Goal: Use online tool/utility: Utilize a website feature to perform a specific function

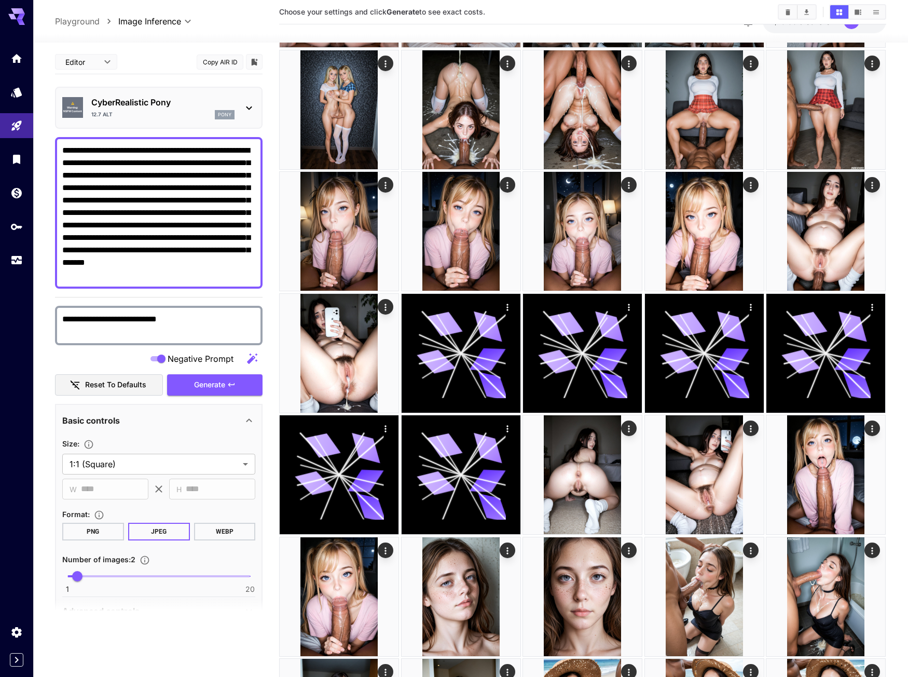
scroll to position [52, 0]
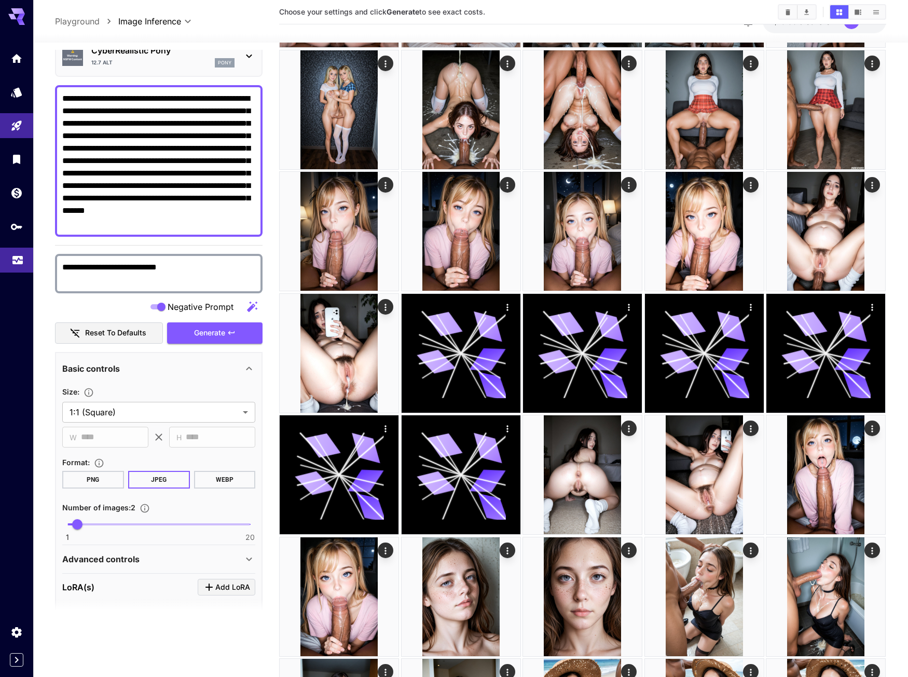
click at [14, 265] on link at bounding box center [16, 260] width 33 height 25
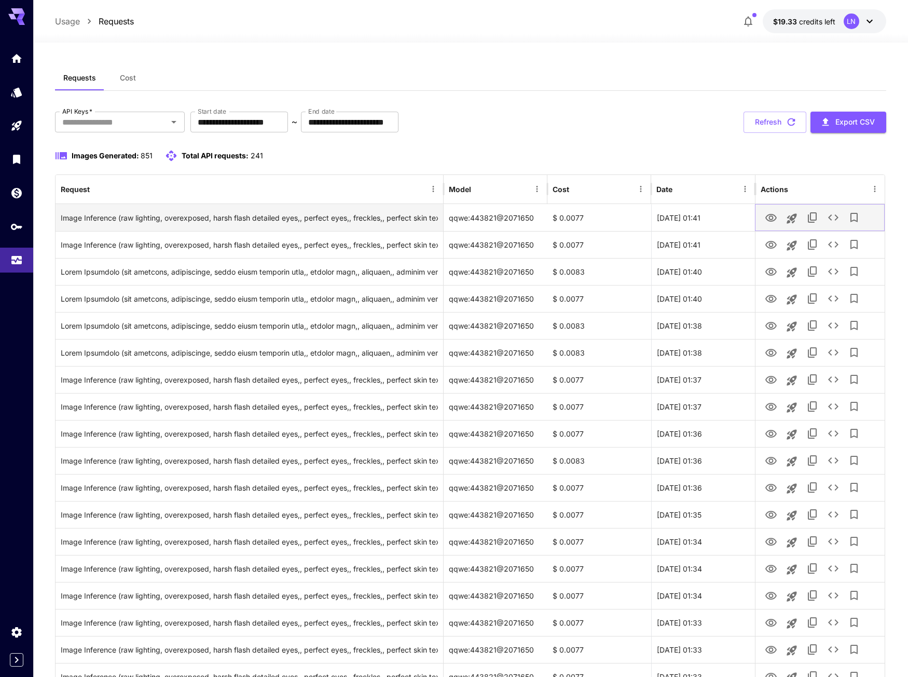
click at [768, 213] on icon "View Image" at bounding box center [771, 218] width 12 height 12
click at [795, 222] on icon "Launch in playground" at bounding box center [792, 218] width 12 height 12
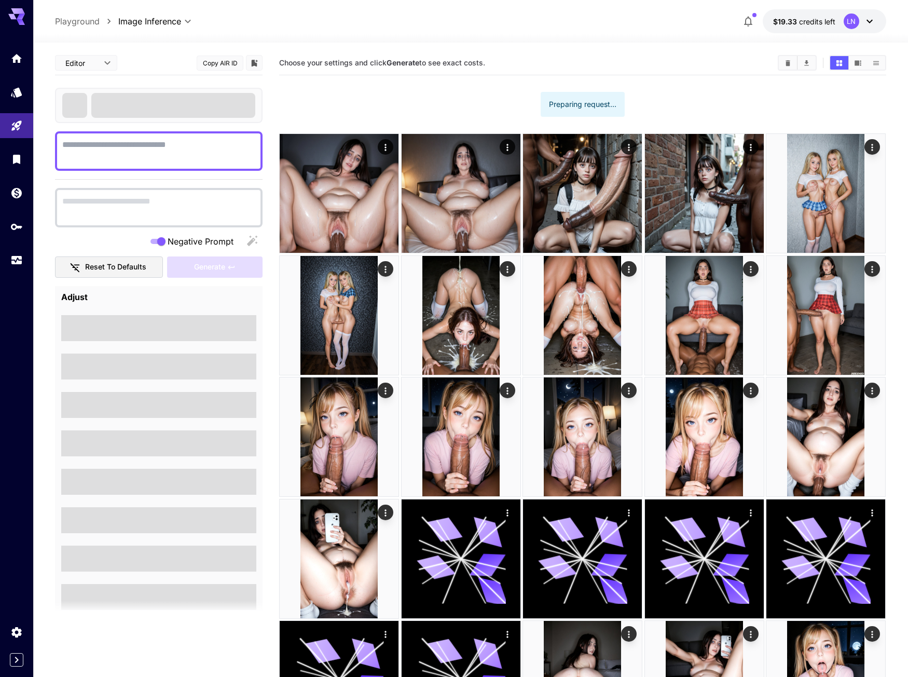
type textarea "**********"
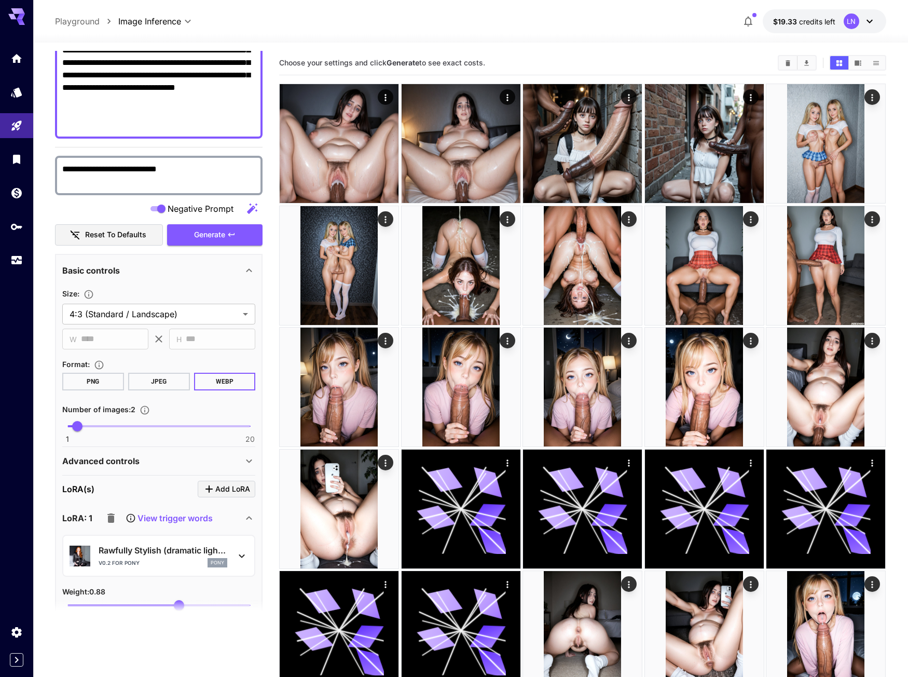
scroll to position [260, 0]
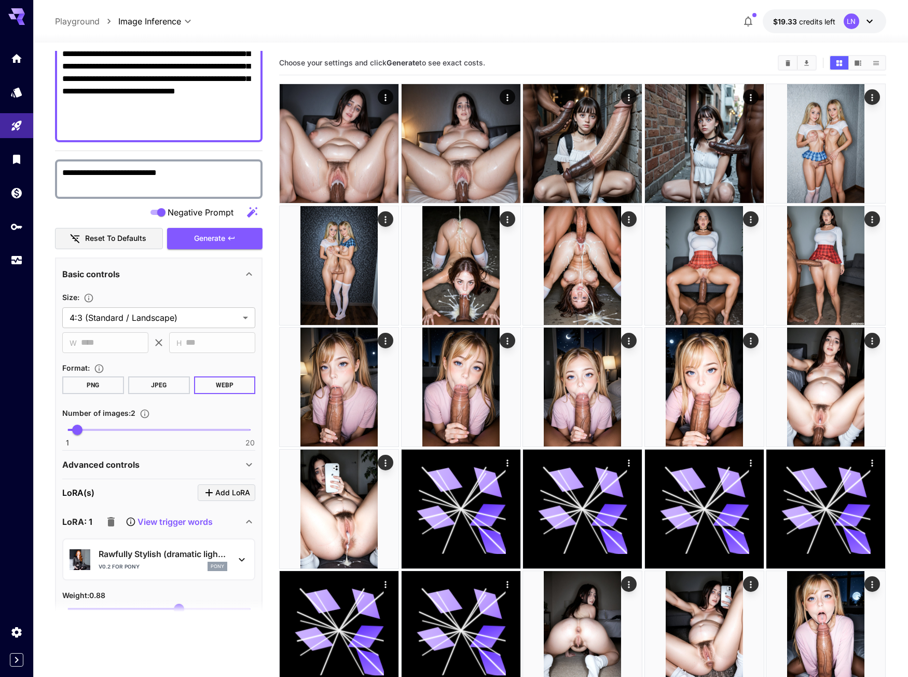
click at [174, 275] on div "Basic controls" at bounding box center [152, 274] width 181 height 12
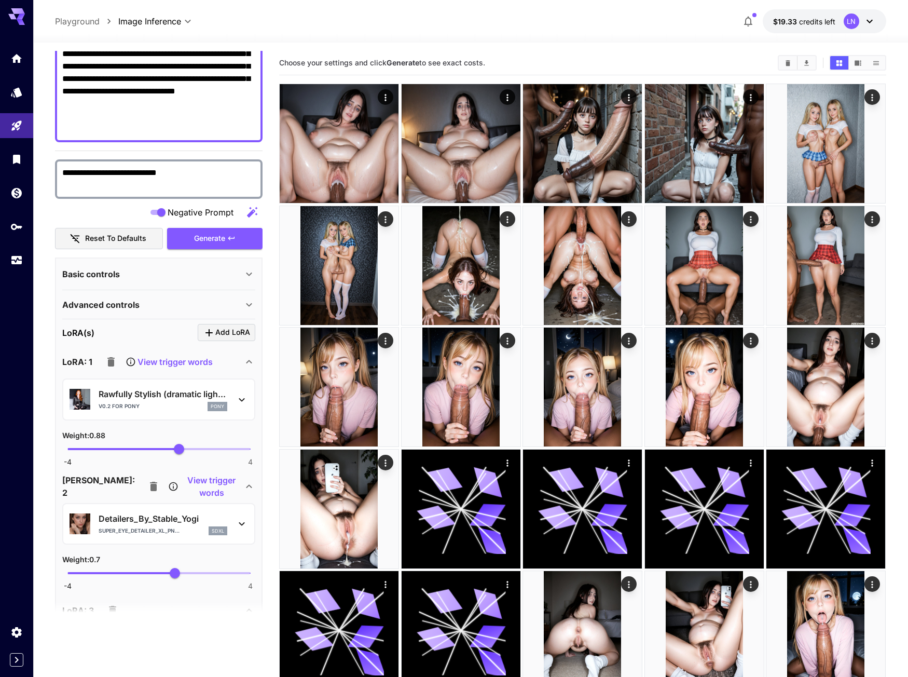
click at [174, 275] on div "Basic controls" at bounding box center [152, 274] width 181 height 12
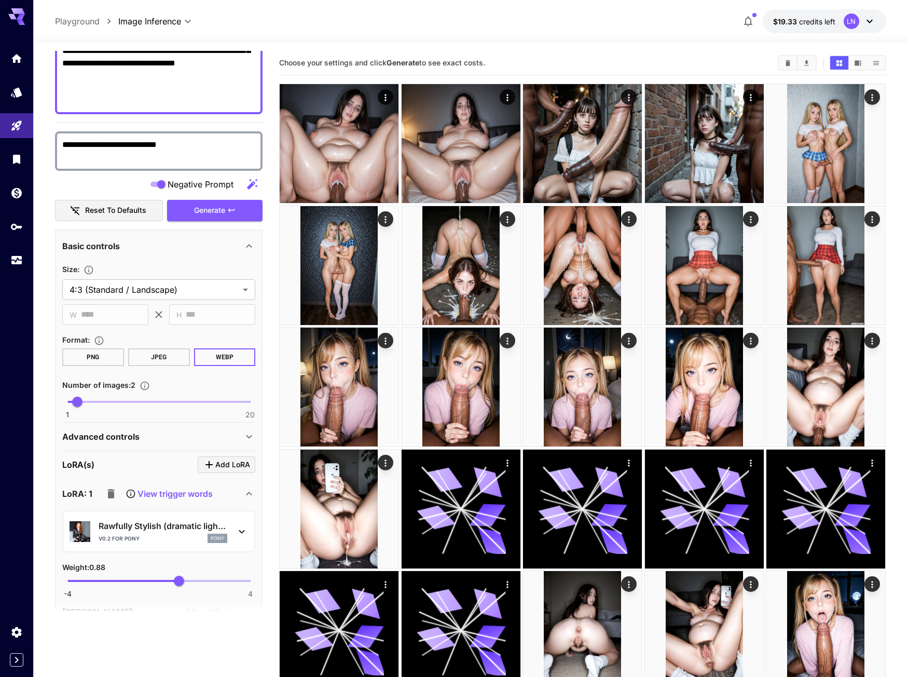
scroll to position [415, 0]
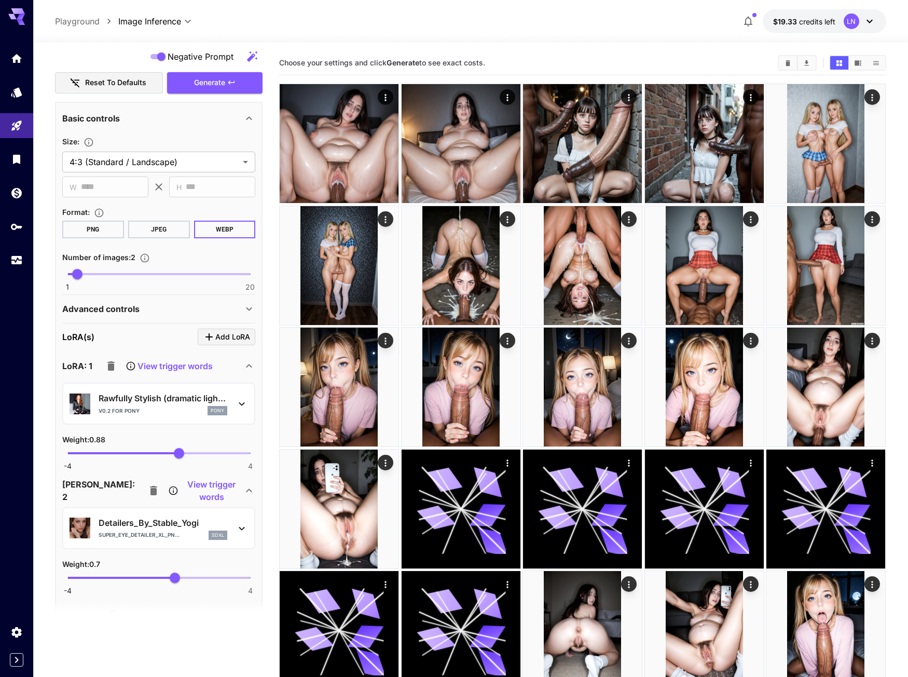
click at [149, 311] on div "Advanced controls" at bounding box center [152, 309] width 181 height 12
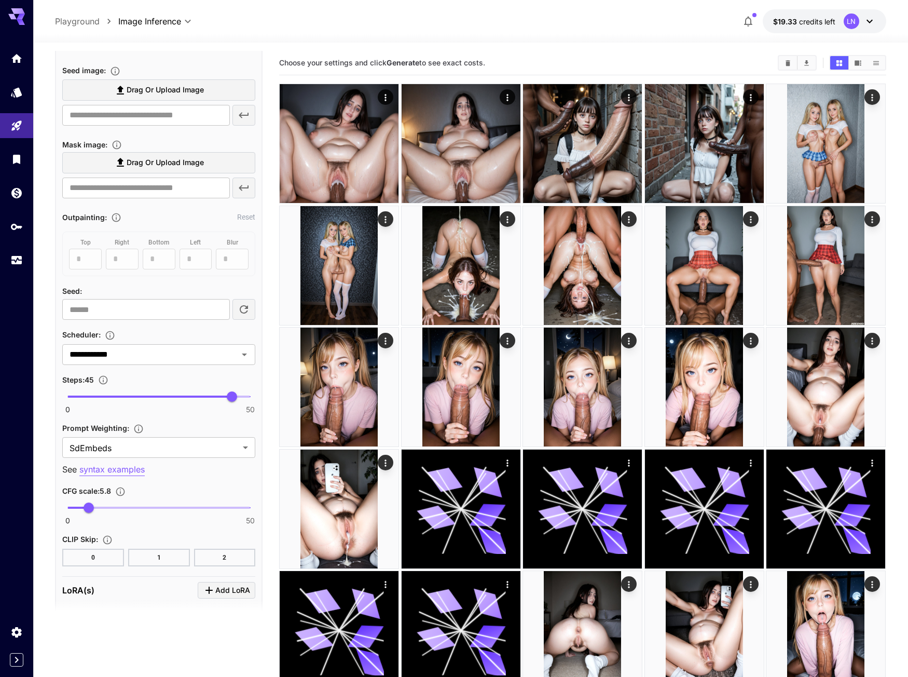
scroll to position [727, 0]
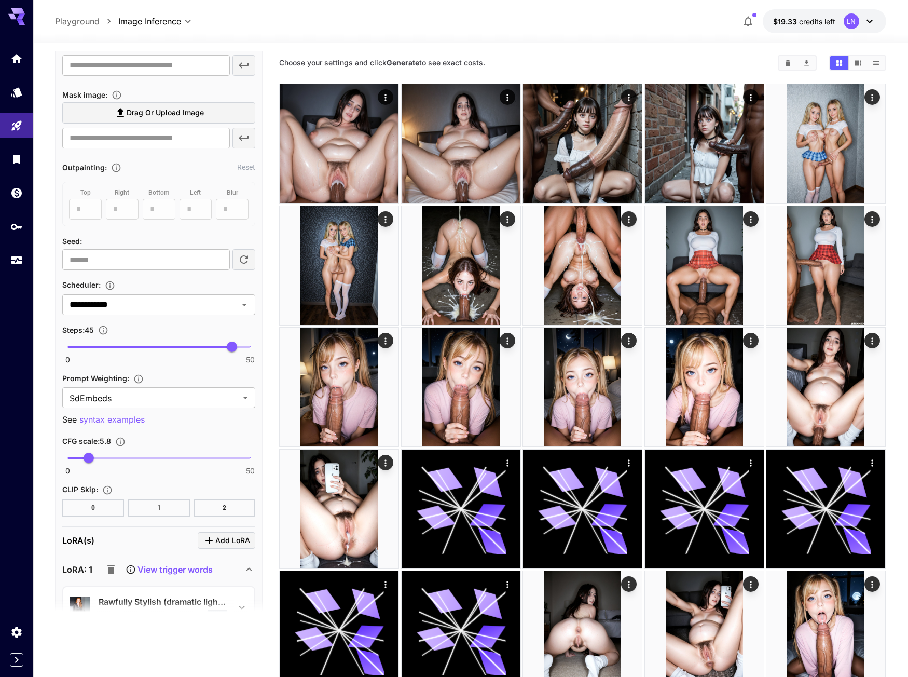
click at [100, 454] on span "0 50 5.8" at bounding box center [158, 458] width 183 height 16
click at [84, 457] on span at bounding box center [83, 458] width 32 height 2
click at [84, 456] on span "4.4" at bounding box center [83, 458] width 10 height 10
click at [89, 454] on span "4.5" at bounding box center [84, 458] width 10 height 10
click at [96, 454] on span "6.9" at bounding box center [93, 458] width 10 height 10
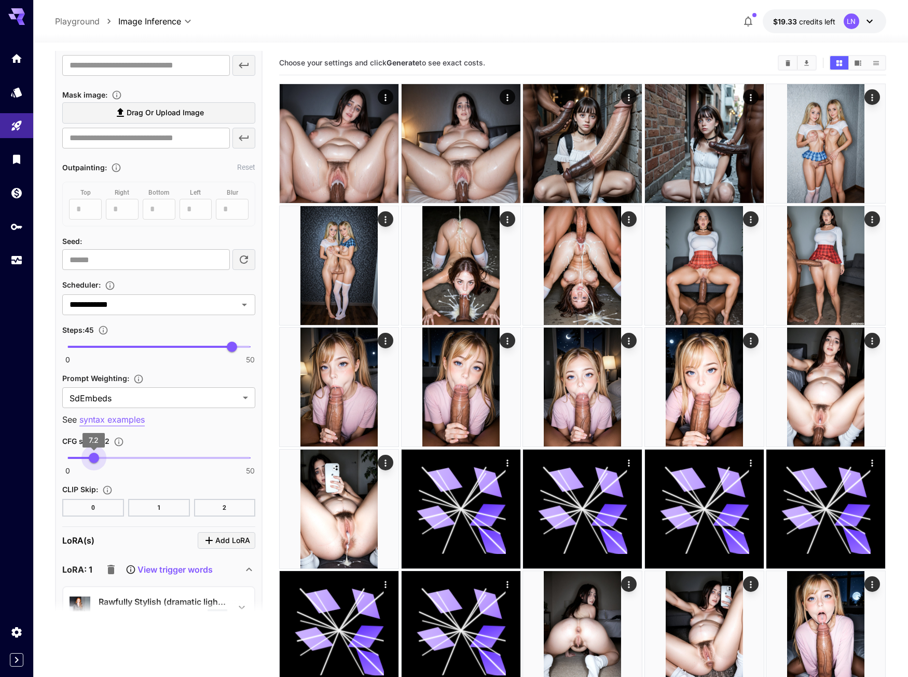
type input "***"
click at [93, 453] on span "7.1" at bounding box center [93, 458] width 10 height 10
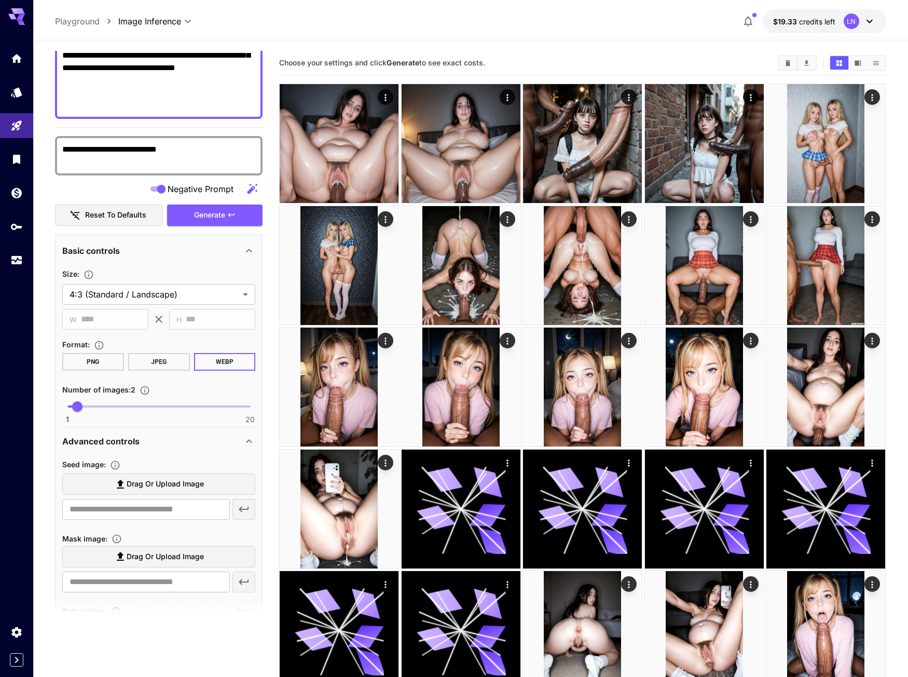
scroll to position [260, 0]
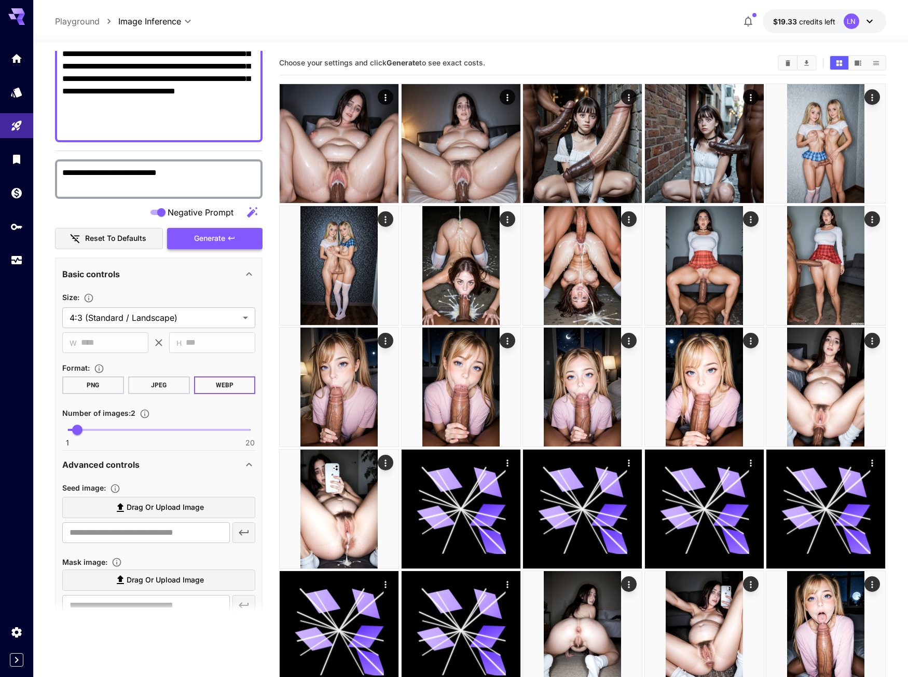
click at [207, 235] on span "Generate" at bounding box center [209, 238] width 31 height 13
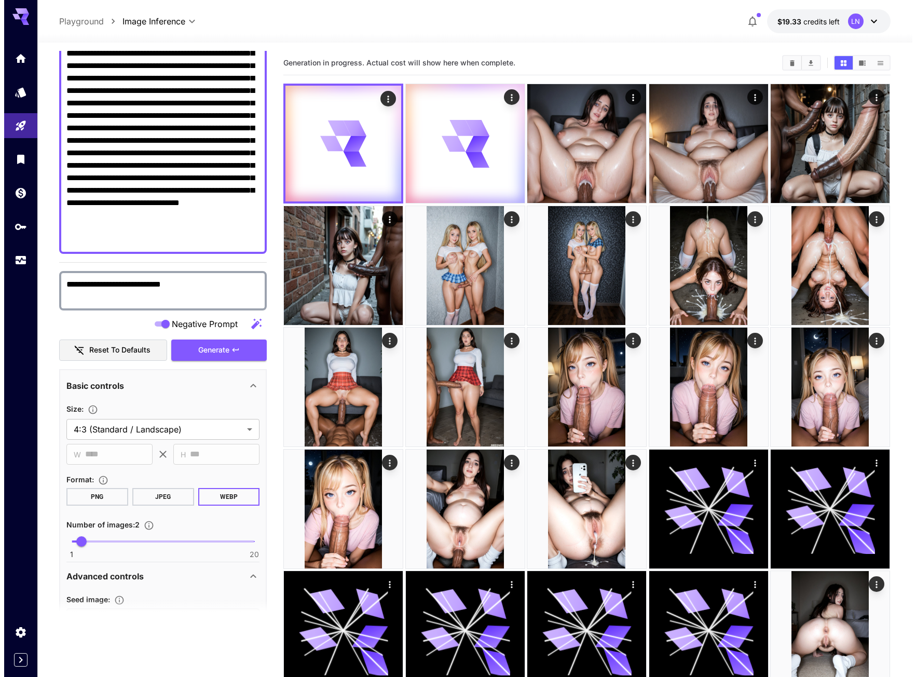
scroll to position [0, 0]
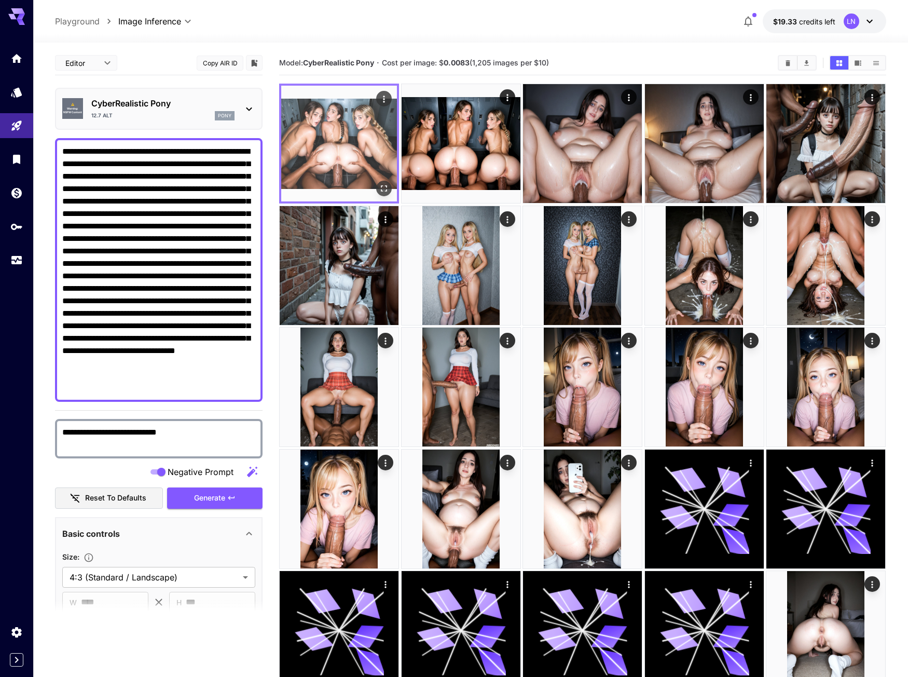
click at [380, 181] on div "Open in fullscreen" at bounding box center [385, 189] width 16 height 16
click at [381, 186] on icon "Open in fullscreen" at bounding box center [384, 188] width 10 height 10
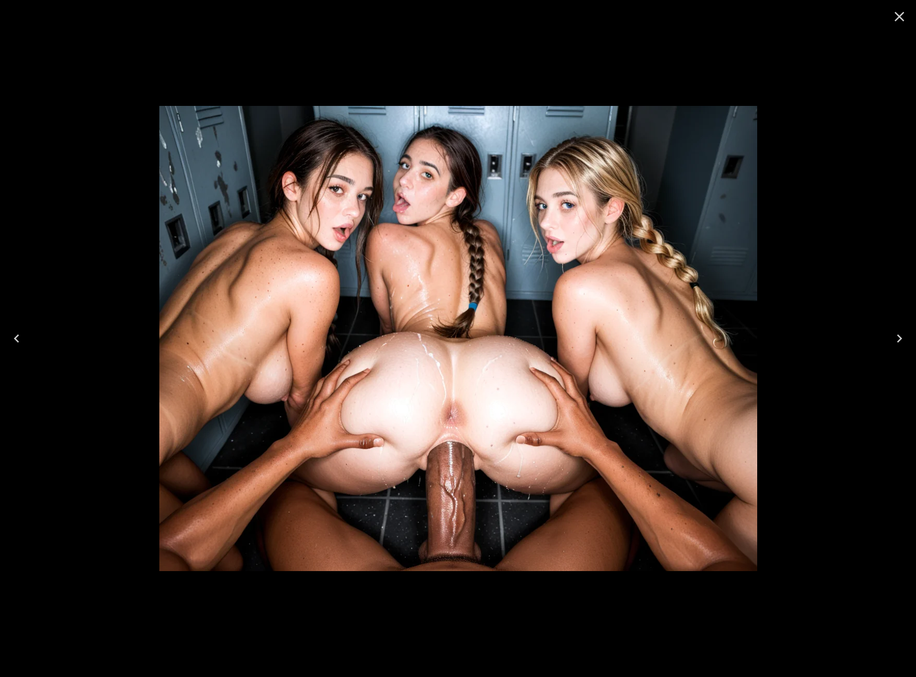
click at [906, 339] on icon "Next" at bounding box center [899, 338] width 17 height 17
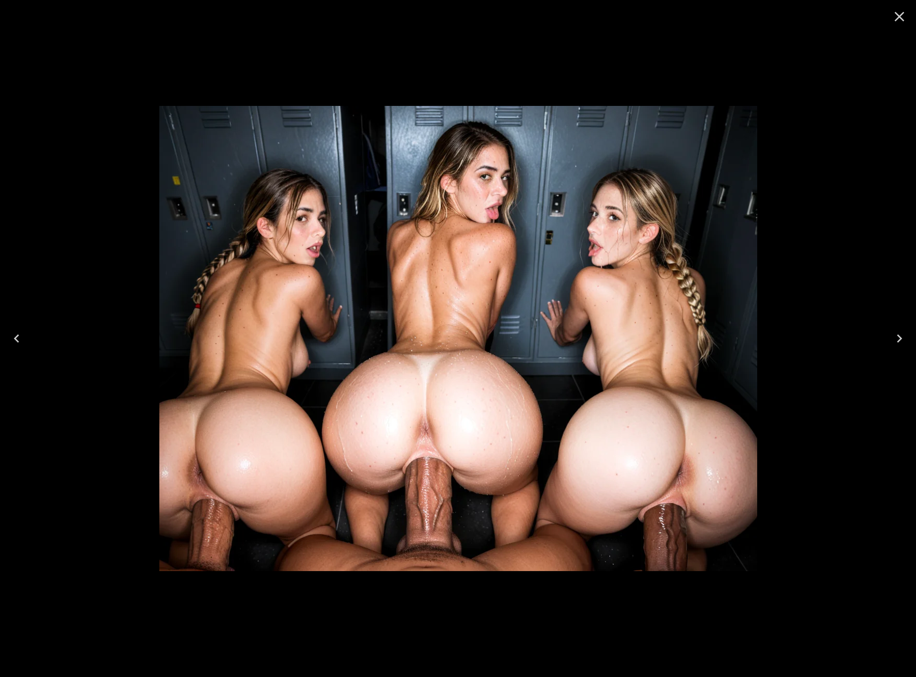
click at [906, 339] on icon "Next" at bounding box center [899, 338] width 17 height 17
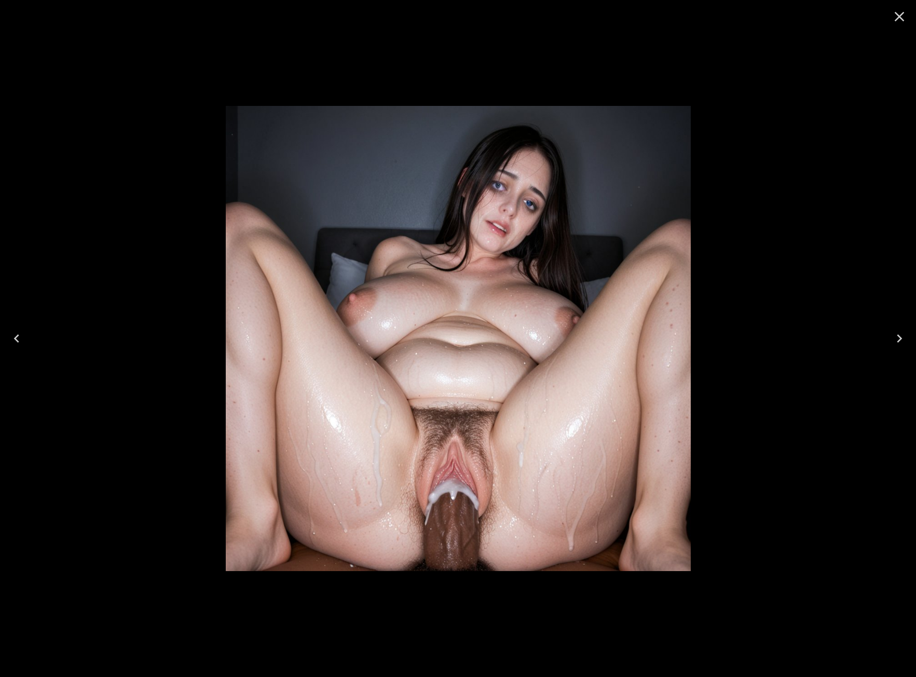
click at [22, 344] on icon "Previous" at bounding box center [16, 338] width 17 height 17
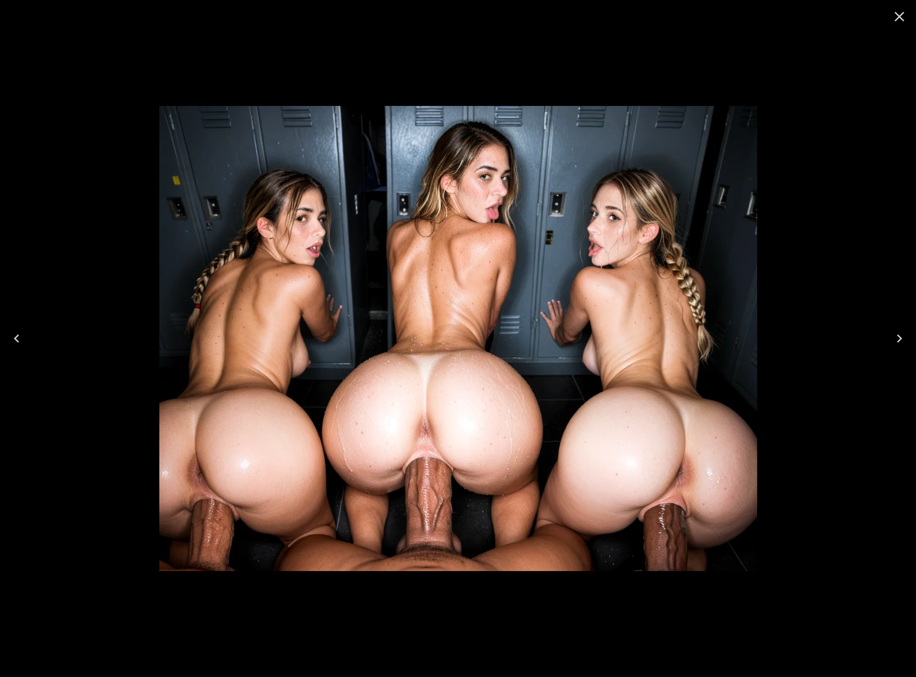
click at [902, 18] on icon "Close" at bounding box center [900, 17] width 10 height 10
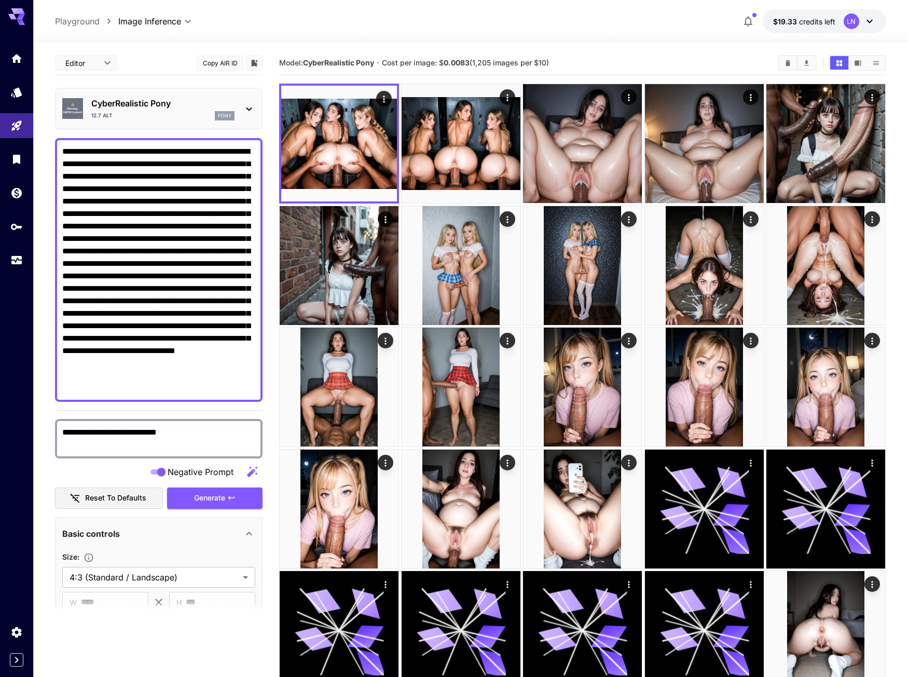
drag, startPoint x: 143, startPoint y: 188, endPoint x: 112, endPoint y: 208, distance: 36.4
click at [112, 208] on textarea "**********" at bounding box center [158, 269] width 193 height 249
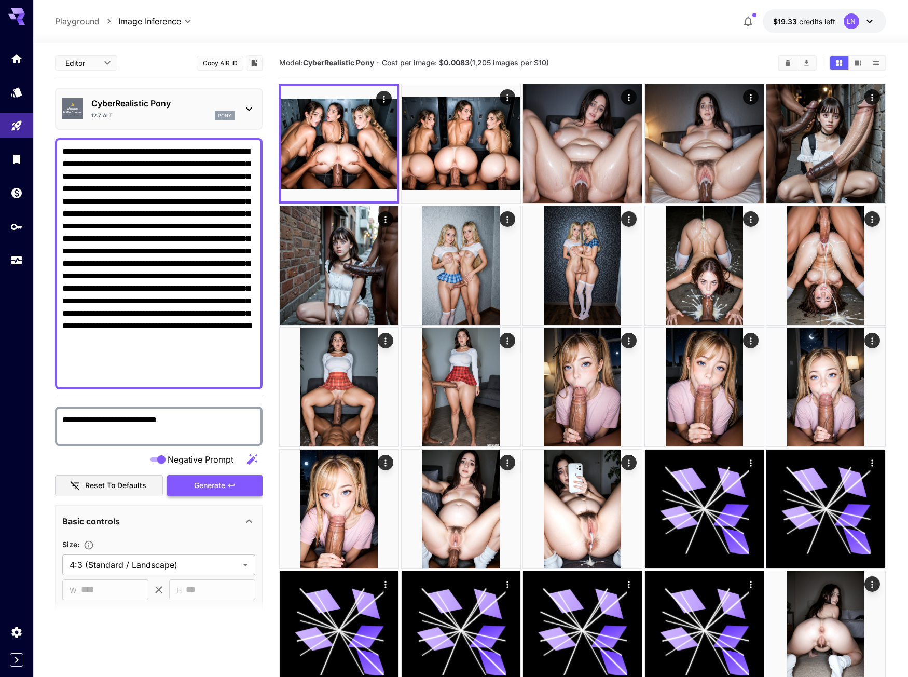
type textarea "**********"
click at [211, 488] on span "Generate" at bounding box center [209, 485] width 31 height 13
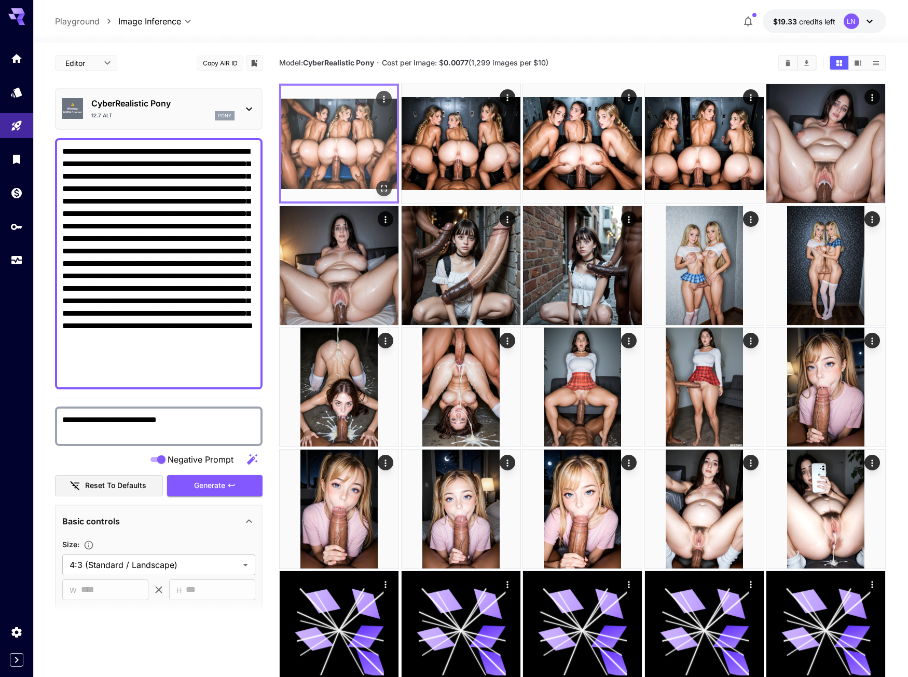
click at [386, 177] on img at bounding box center [339, 144] width 116 height 116
click at [384, 183] on icon "Open in fullscreen" at bounding box center [384, 188] width 10 height 10
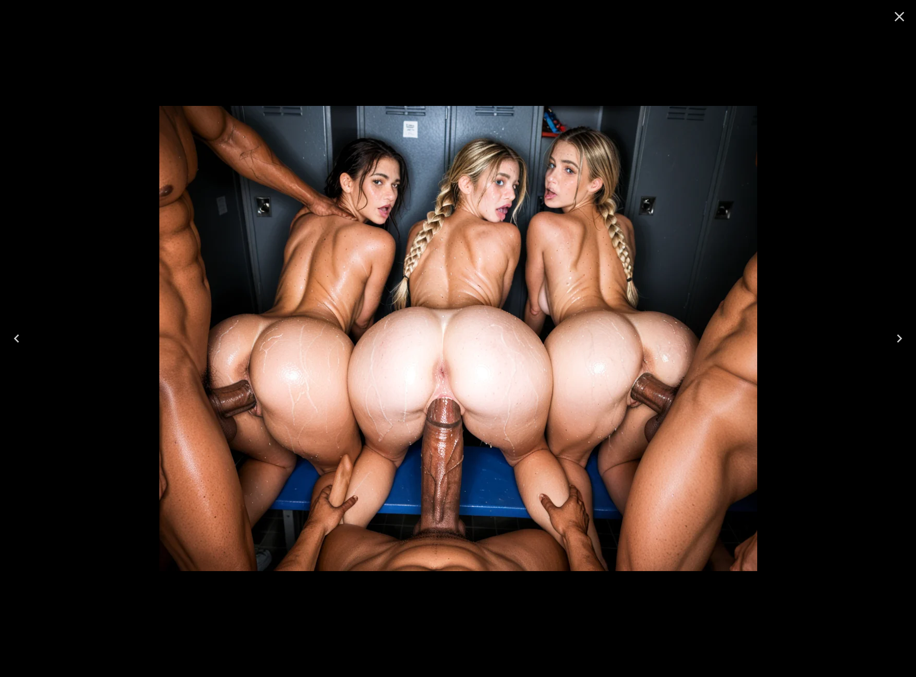
click at [908, 344] on button "Next" at bounding box center [899, 339] width 33 height 42
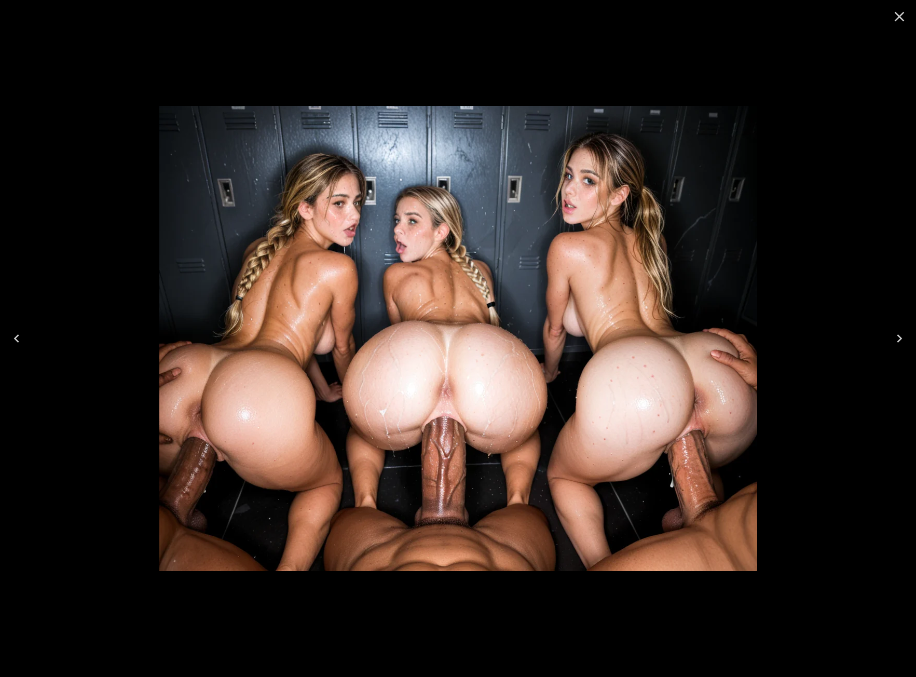
click at [900, 17] on icon "Close" at bounding box center [900, 17] width 10 height 10
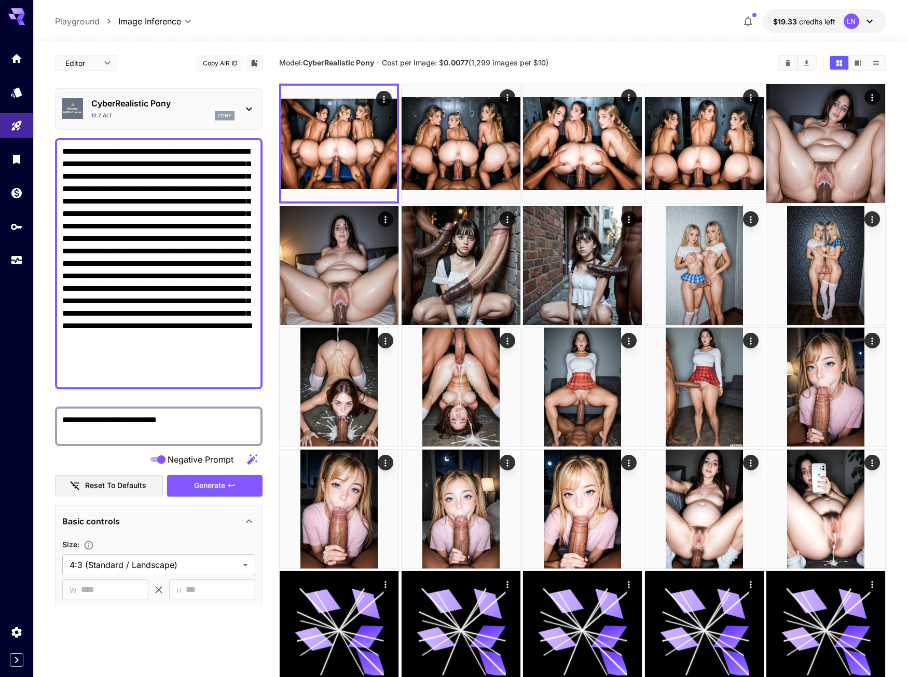
drag, startPoint x: 61, startPoint y: 188, endPoint x: 159, endPoint y: 375, distance: 211.5
click at [159, 375] on textarea "**********" at bounding box center [158, 263] width 193 height 237
paste textarea
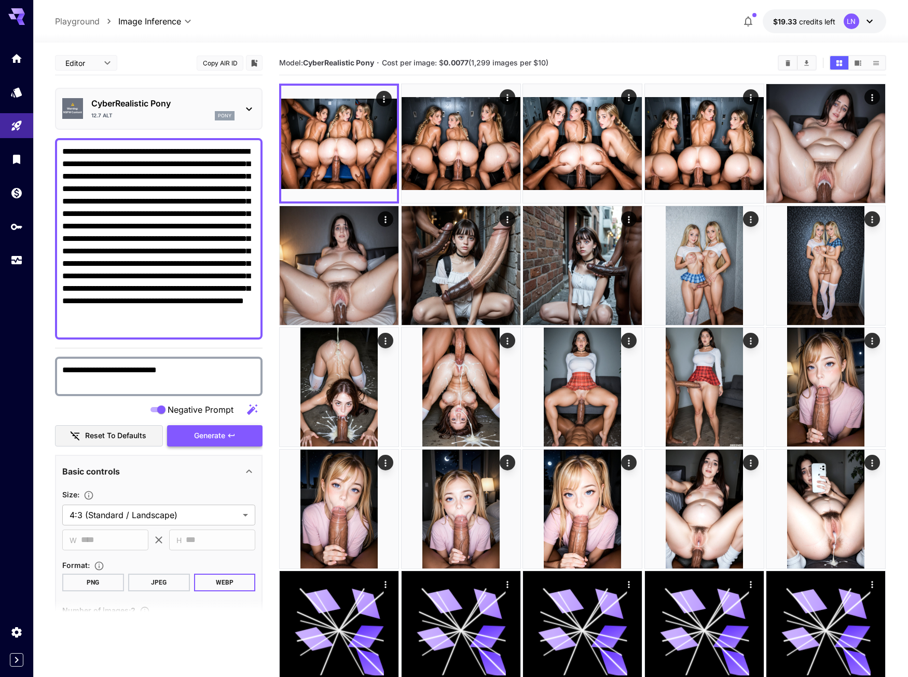
click at [219, 431] on span "Generate" at bounding box center [209, 435] width 31 height 13
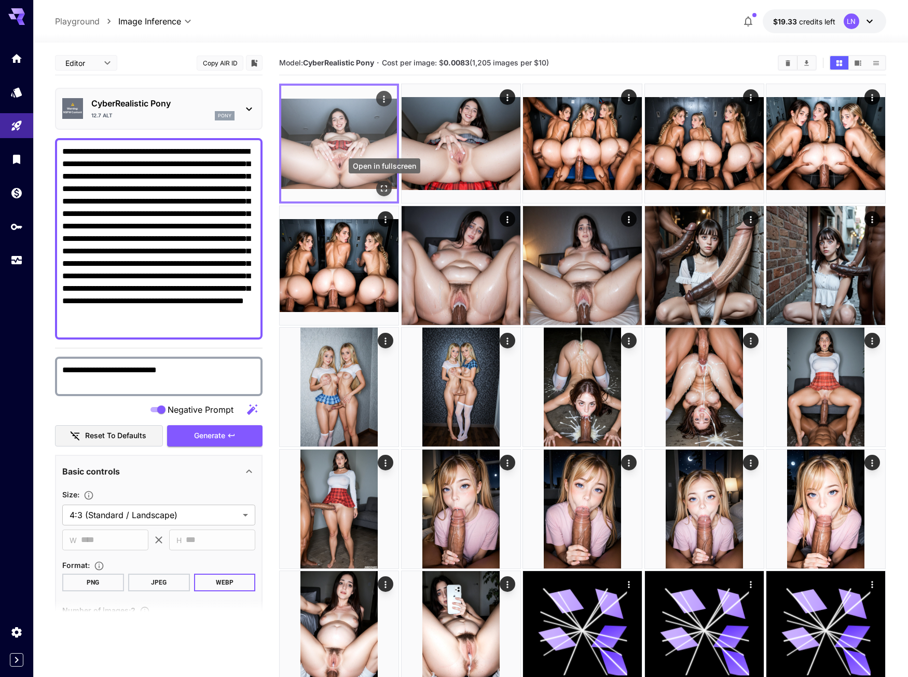
click at [380, 185] on icon "Open in fullscreen" at bounding box center [384, 188] width 10 height 10
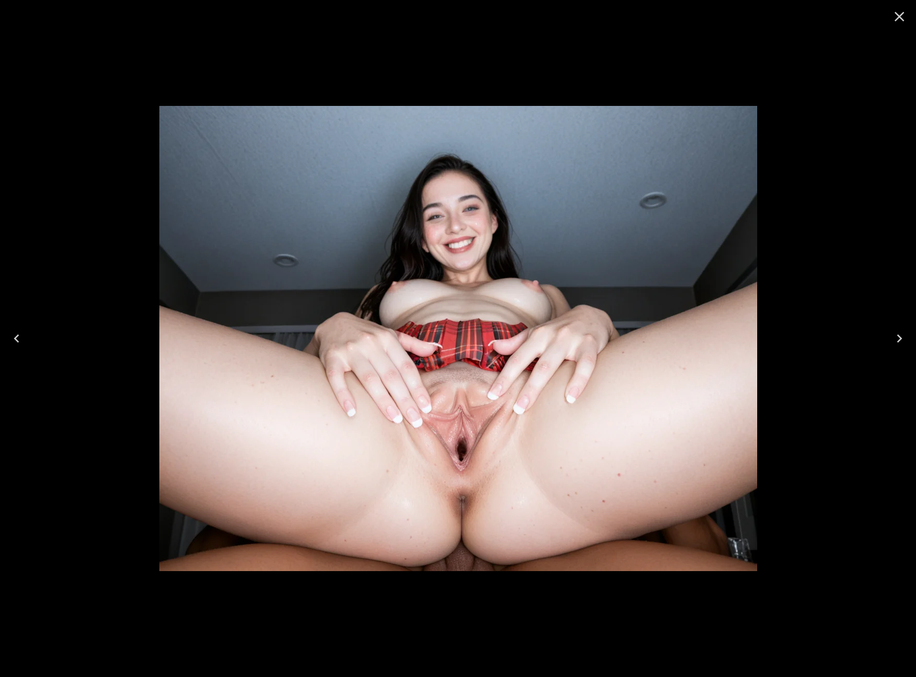
click at [897, 342] on icon "Next" at bounding box center [899, 338] width 17 height 17
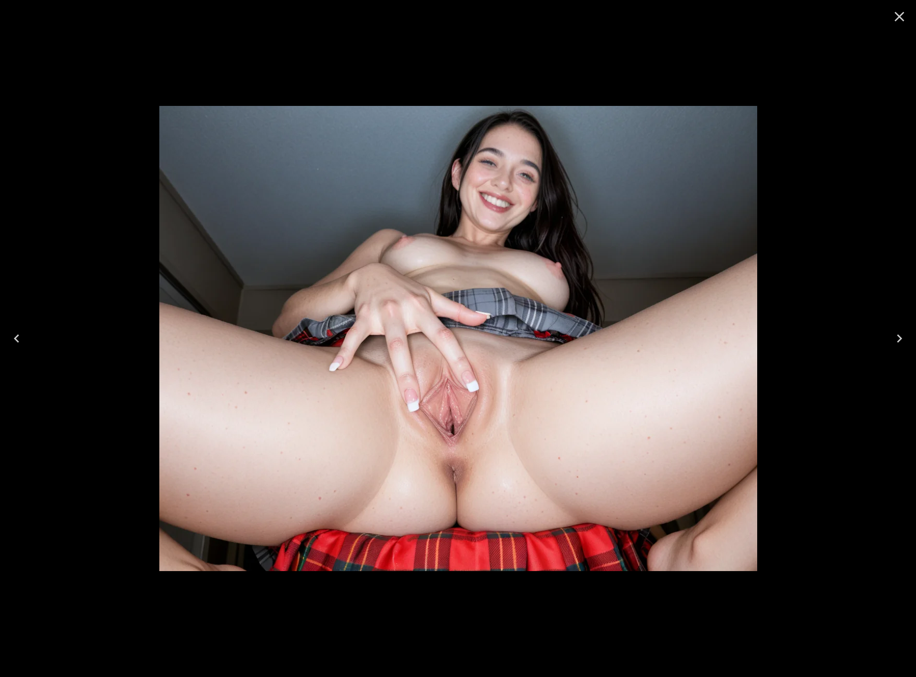
click at [891, 19] on icon "Close" at bounding box center [899, 16] width 17 height 17
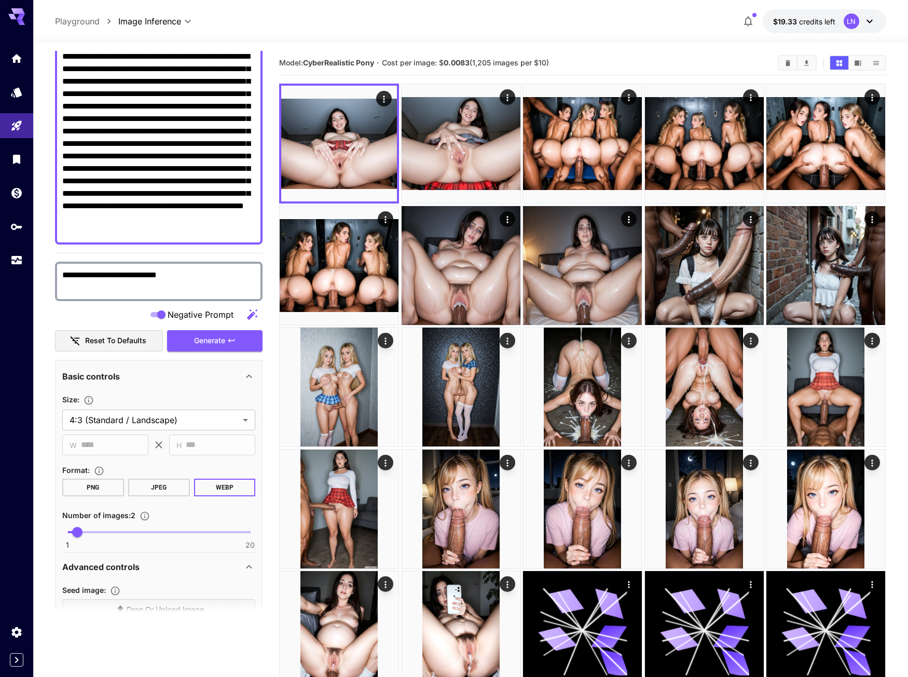
scroll to position [104, 0]
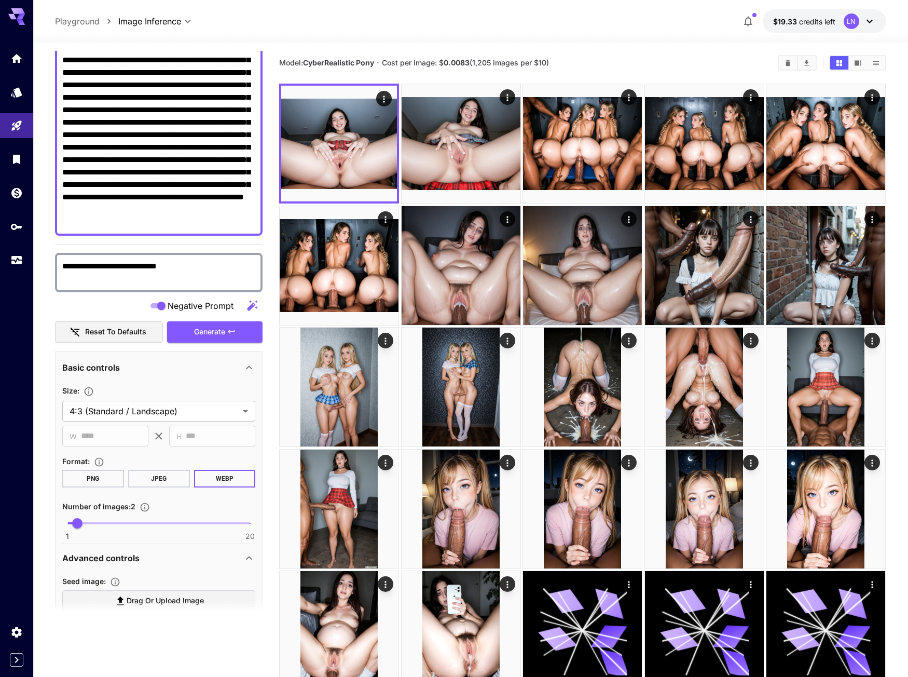
click at [690, 64] on section "Model: CyberRealistic Pony · Cost per image: $ 0.0083 (1,205 images per $10)" at bounding box center [524, 63] width 490 height 12
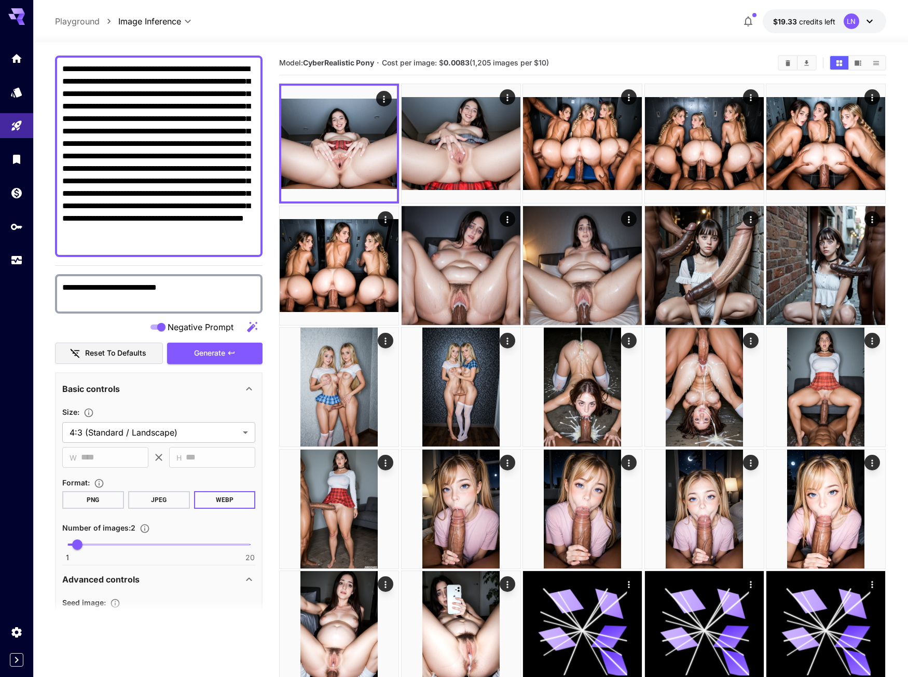
scroll to position [0, 0]
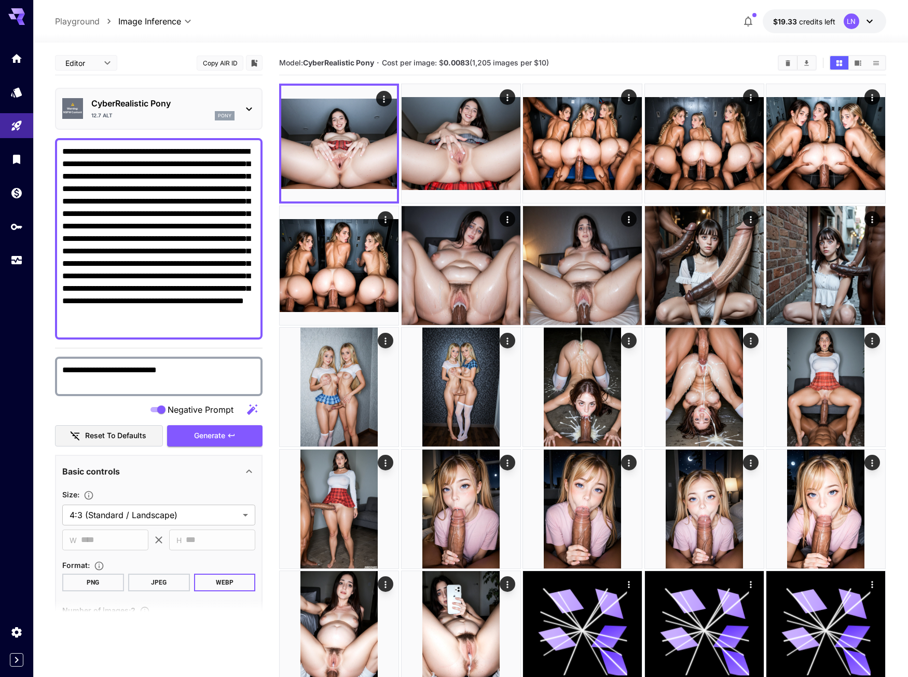
drag, startPoint x: 233, startPoint y: 176, endPoint x: 229, endPoint y: 327, distance: 151.1
click at [229, 327] on textarea "**********" at bounding box center [158, 238] width 193 height 187
paste textarea
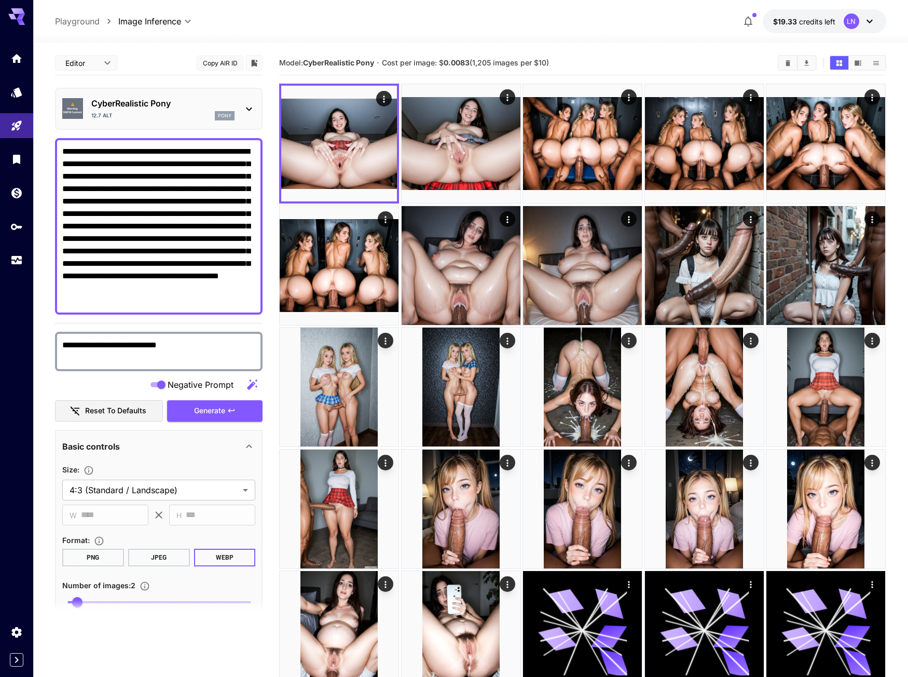
type textarea "**********"
click at [208, 409] on span "Generate" at bounding box center [209, 410] width 31 height 13
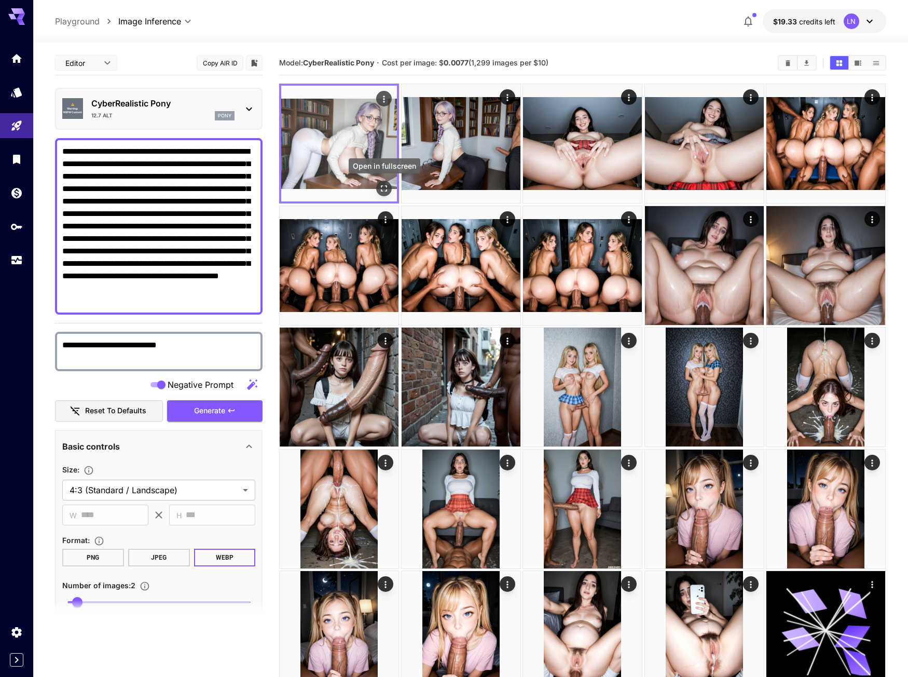
click at [389, 187] on icon "Open in fullscreen" at bounding box center [384, 188] width 10 height 10
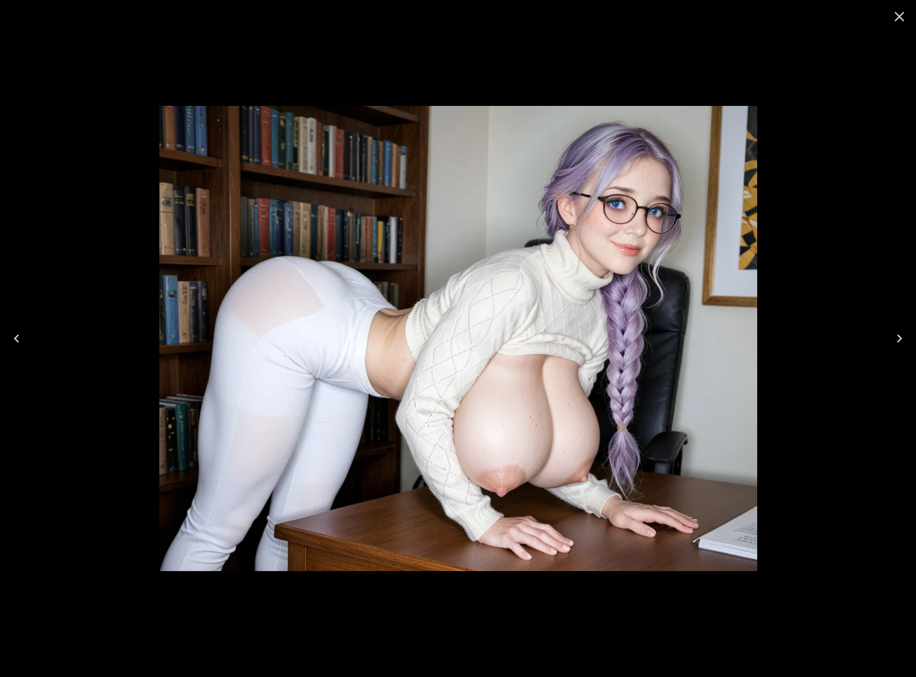
click at [899, 337] on icon "Next" at bounding box center [899, 338] width 5 height 8
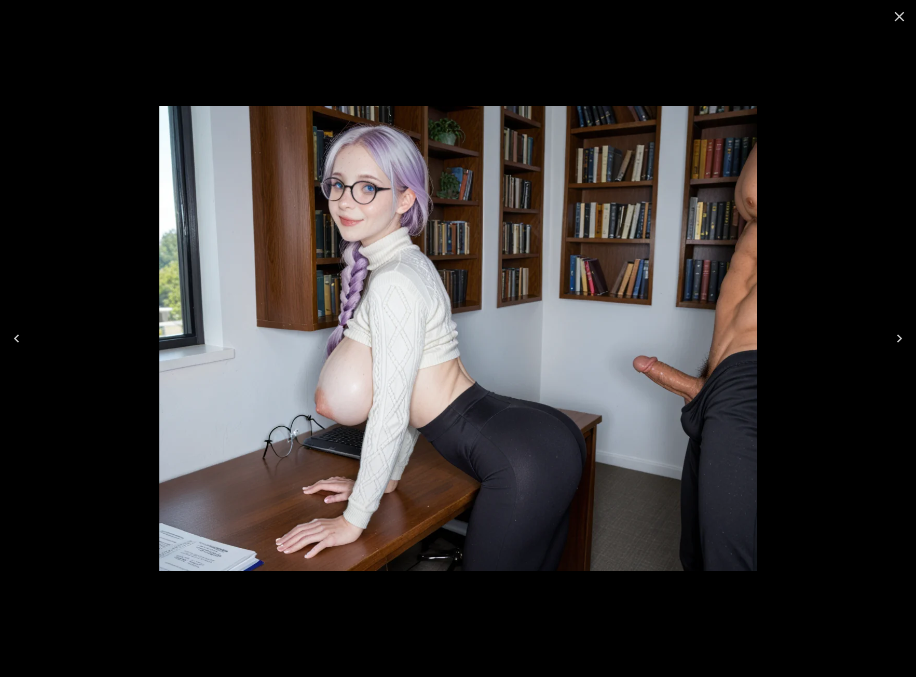
click at [905, 341] on icon "Next" at bounding box center [899, 338] width 17 height 17
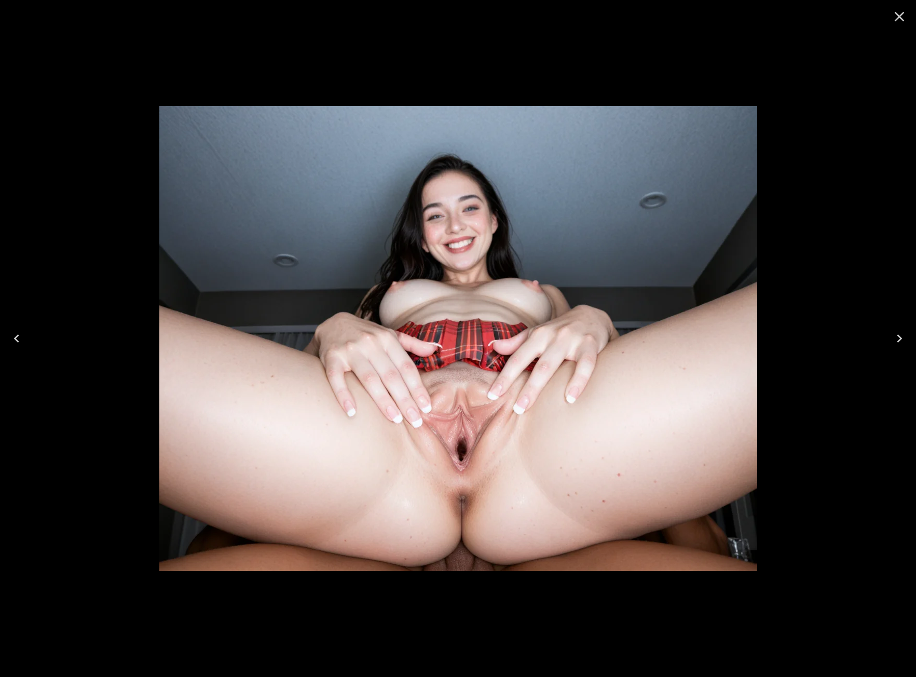
click at [899, 15] on icon "Close" at bounding box center [899, 16] width 17 height 17
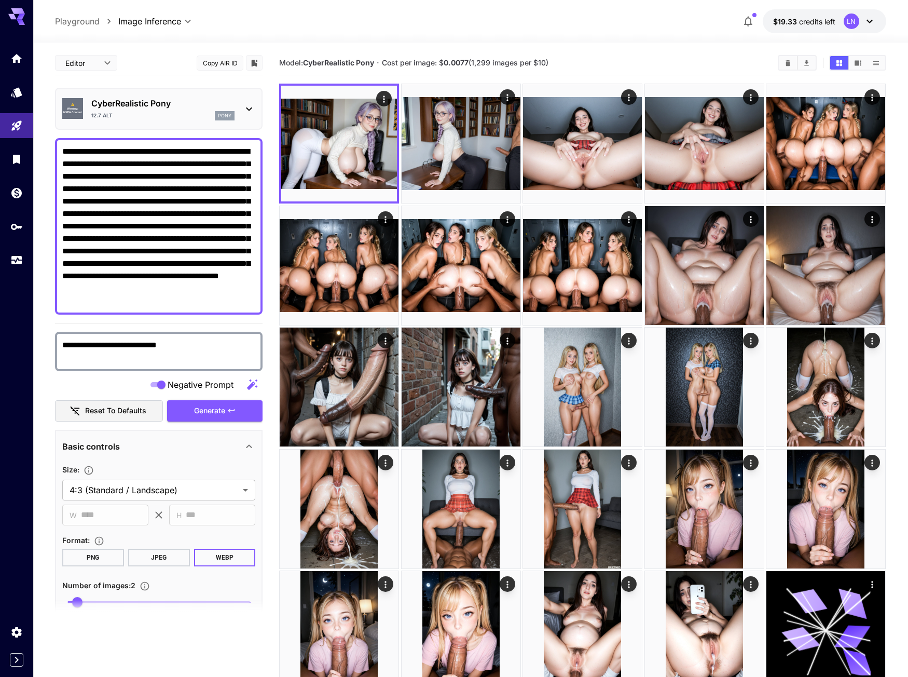
drag, startPoint x: 229, startPoint y: 175, endPoint x: 248, endPoint y: 304, distance: 130.7
click at [248, 304] on textarea "**********" at bounding box center [158, 226] width 193 height 162
paste textarea "**********"
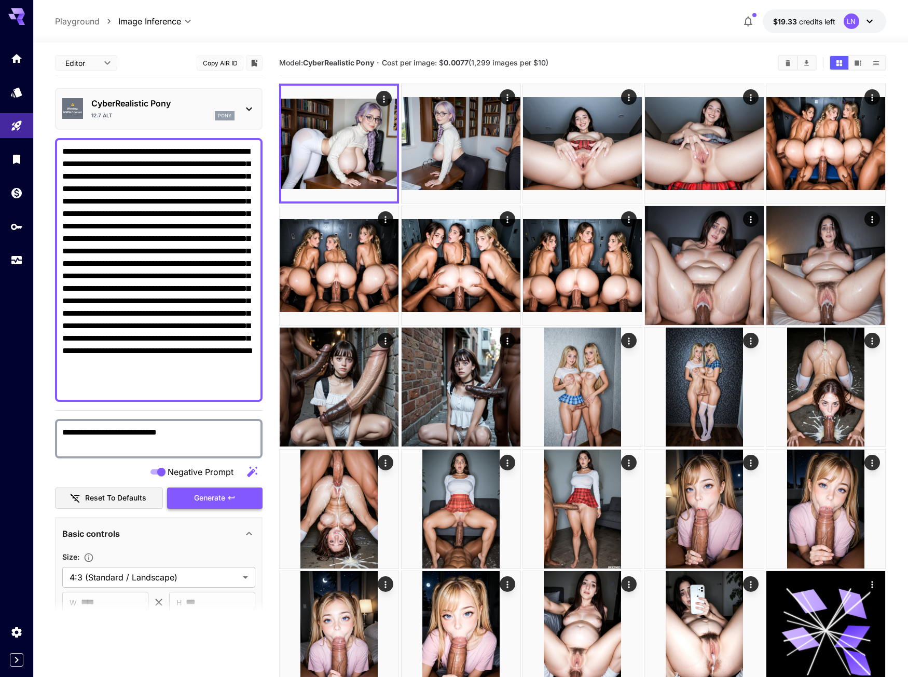
type textarea "**********"
click at [204, 498] on span "Generate" at bounding box center [209, 498] width 31 height 13
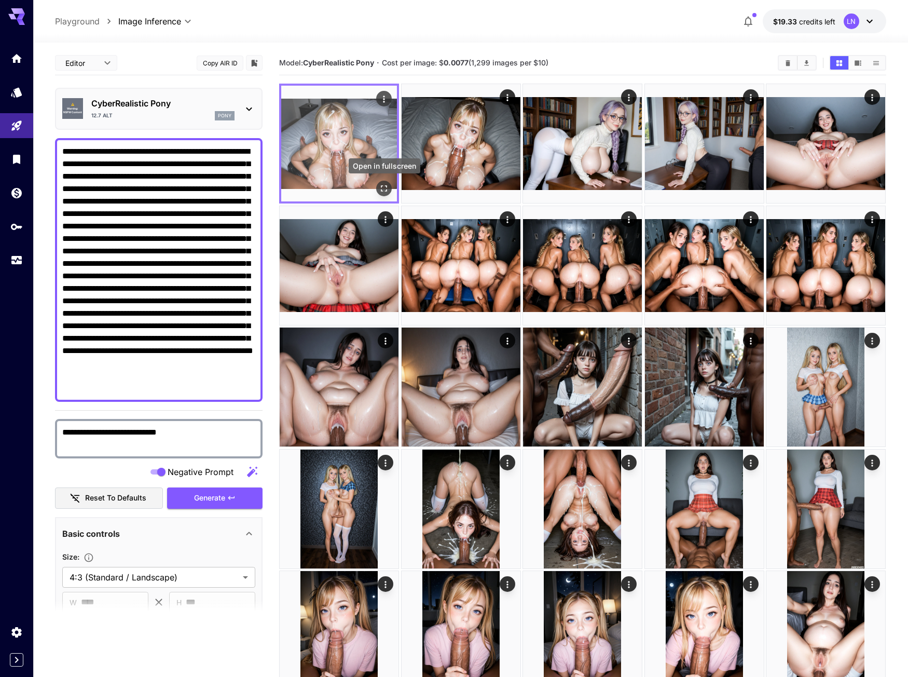
click at [385, 185] on icon "Open in fullscreen" at bounding box center [384, 188] width 10 height 10
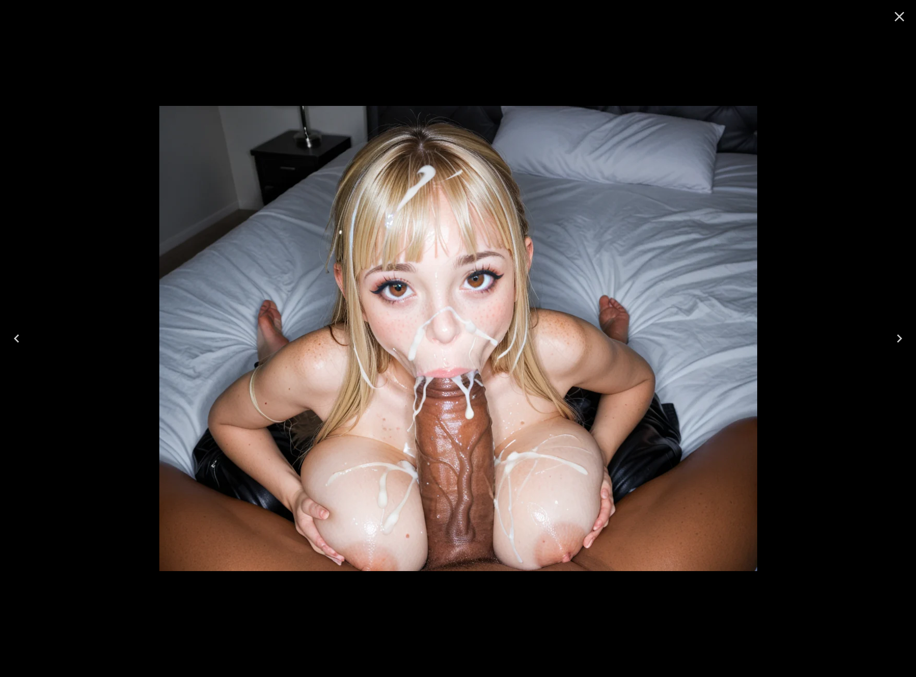
click at [897, 336] on icon "Next" at bounding box center [899, 338] width 17 height 17
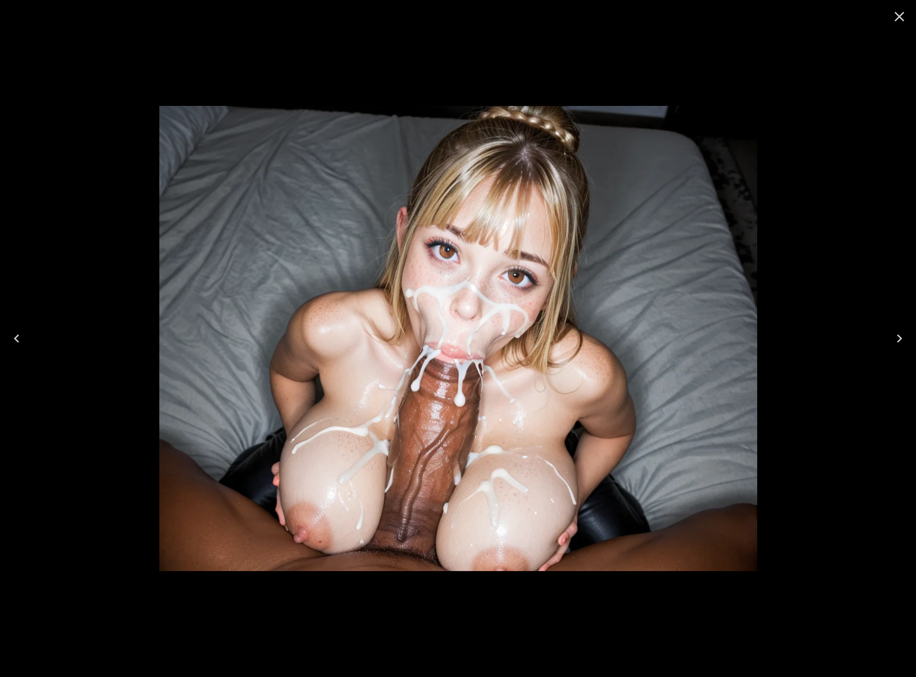
click at [897, 336] on icon "Next" at bounding box center [899, 338] width 17 height 17
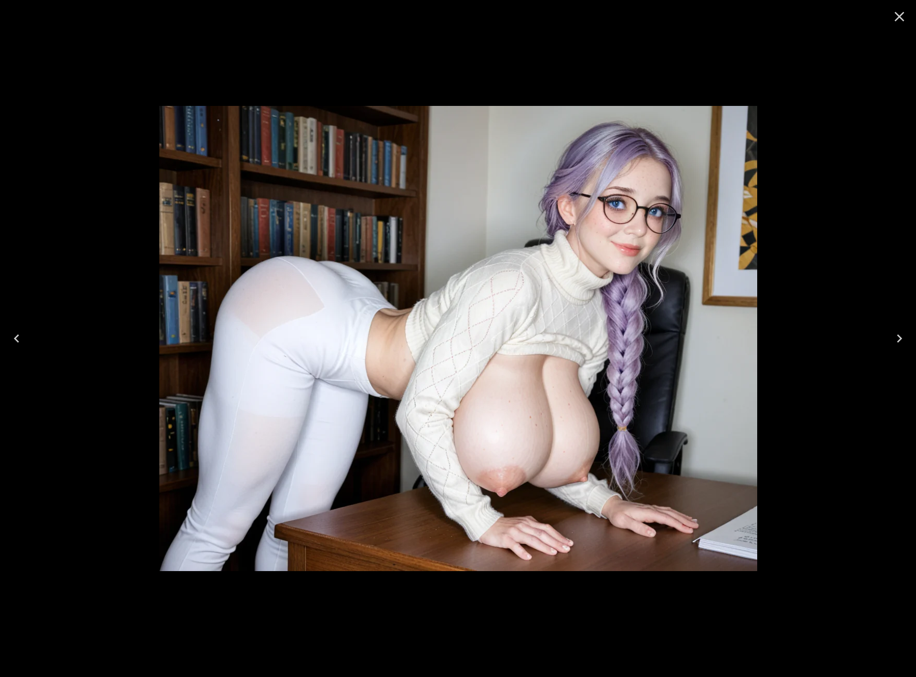
click at [897, 336] on icon "Next" at bounding box center [899, 338] width 17 height 17
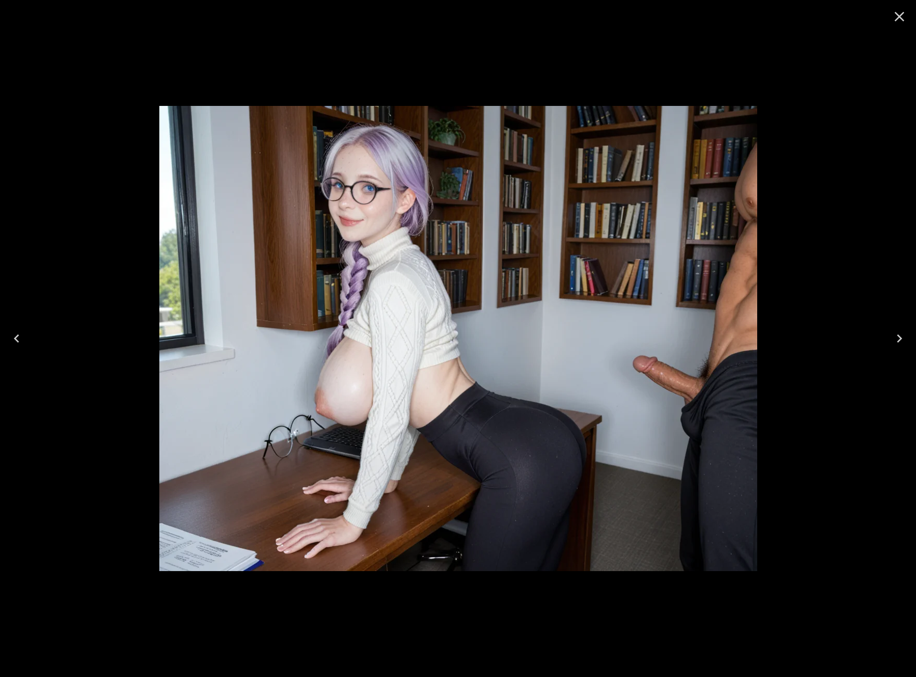
click at [19, 339] on icon "Previous" at bounding box center [16, 338] width 17 height 17
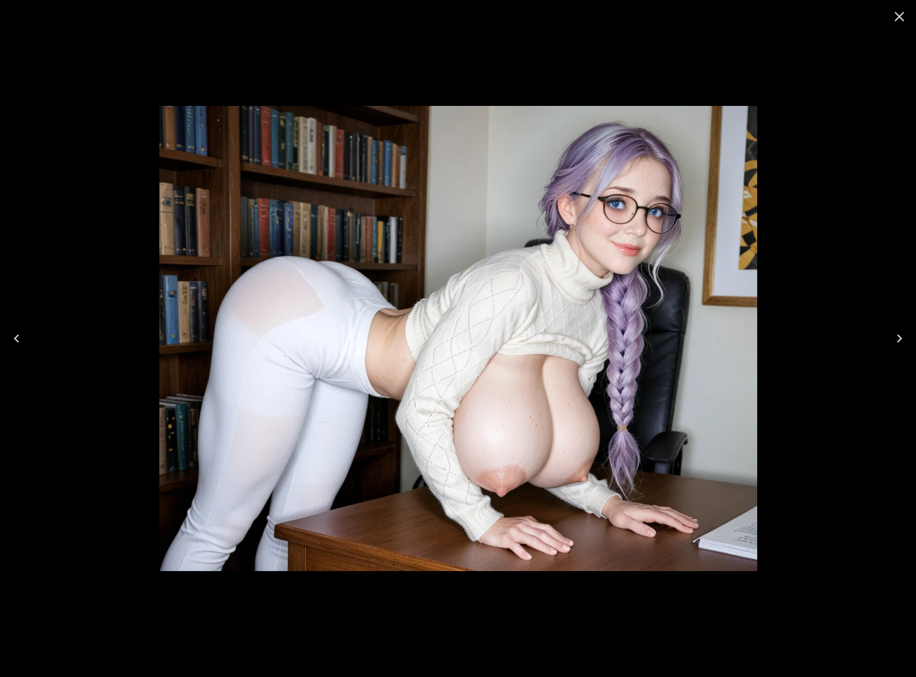
click at [19, 339] on icon "Previous" at bounding box center [16, 338] width 17 height 17
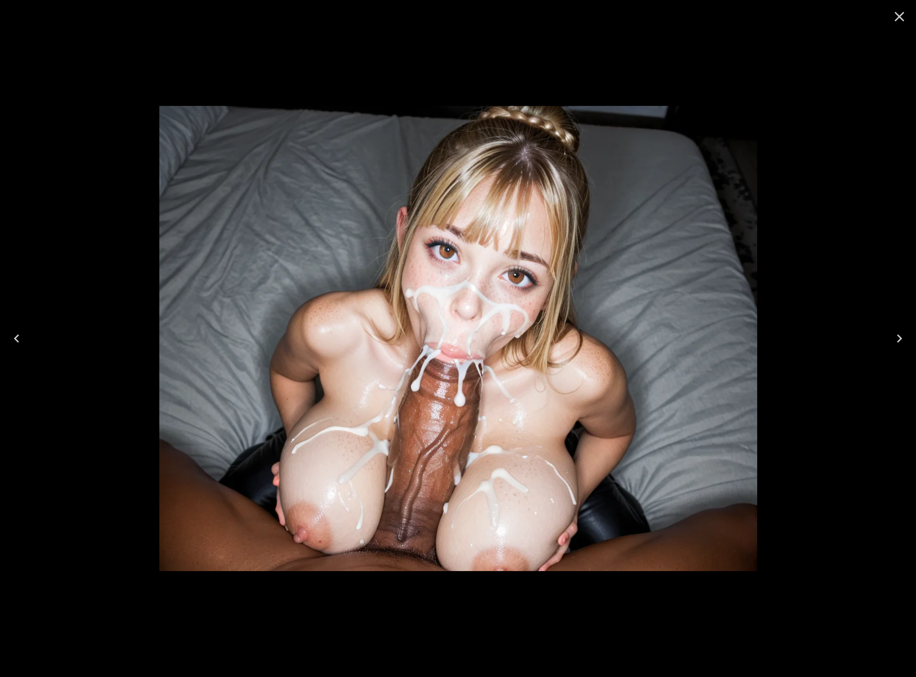
click at [902, 335] on icon "Next" at bounding box center [899, 338] width 17 height 17
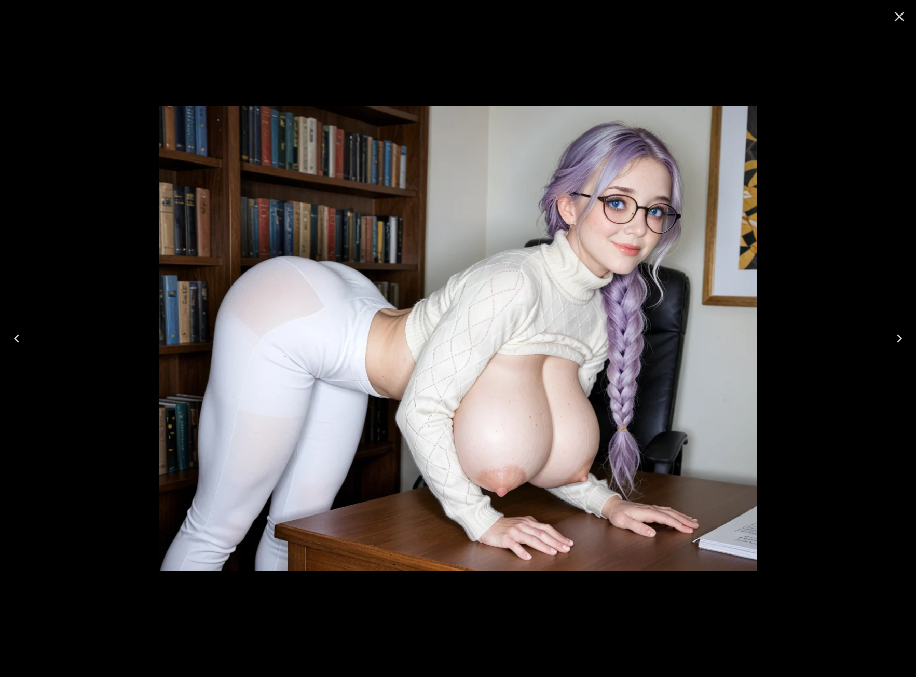
click at [902, 335] on icon "Next" at bounding box center [899, 338] width 17 height 17
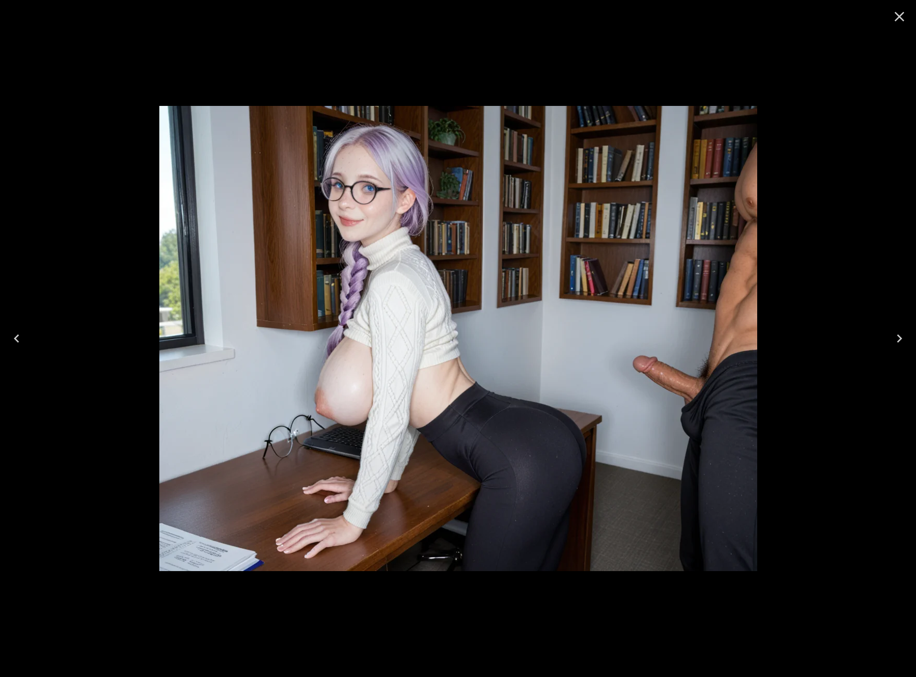
click at [902, 335] on icon "Next" at bounding box center [899, 338] width 17 height 17
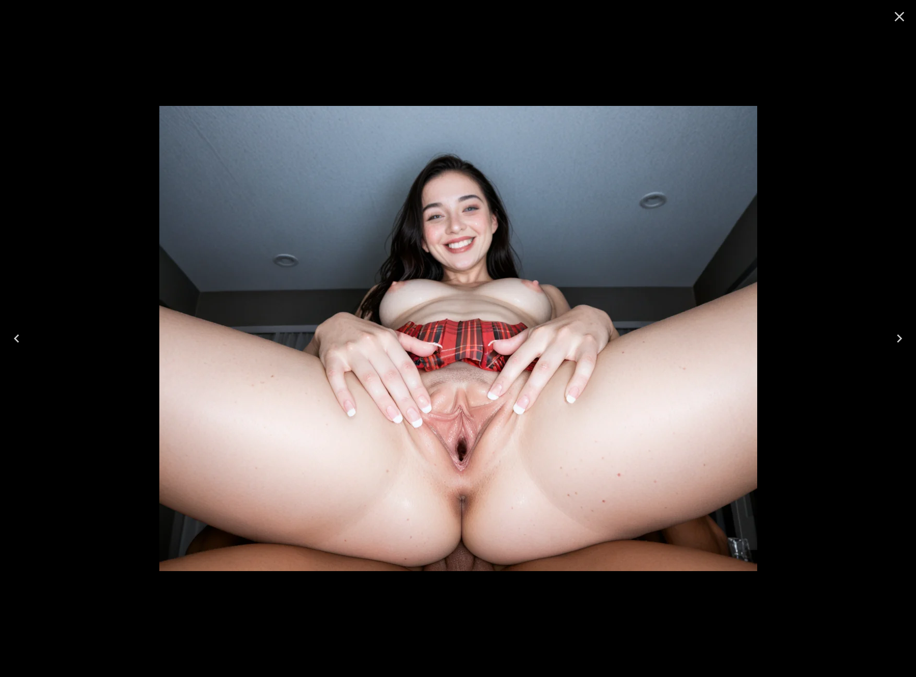
click at [896, 334] on icon "Next" at bounding box center [899, 338] width 17 height 17
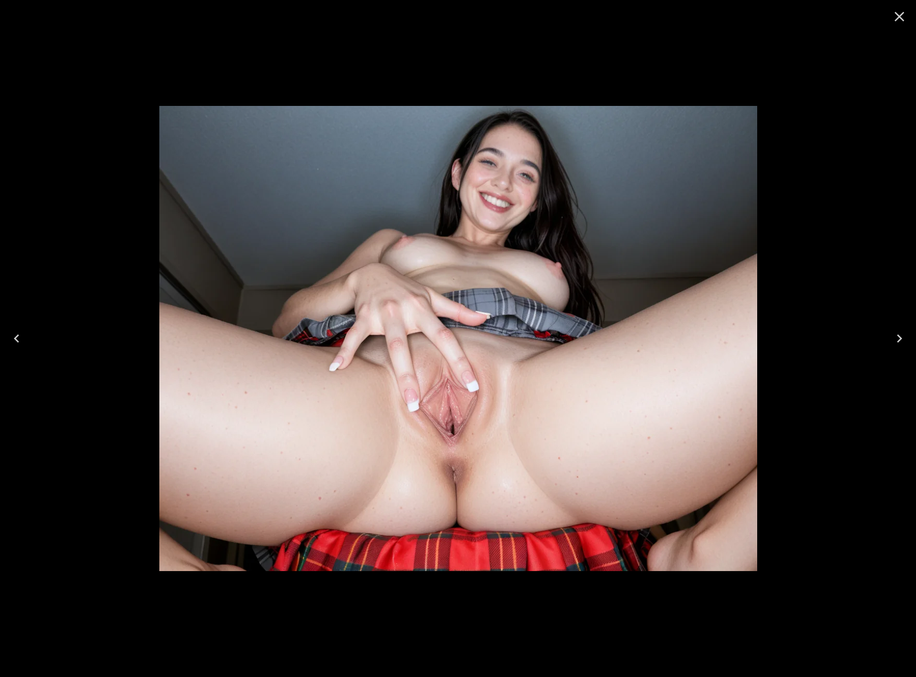
click at [898, 19] on icon "Close" at bounding box center [899, 16] width 17 height 17
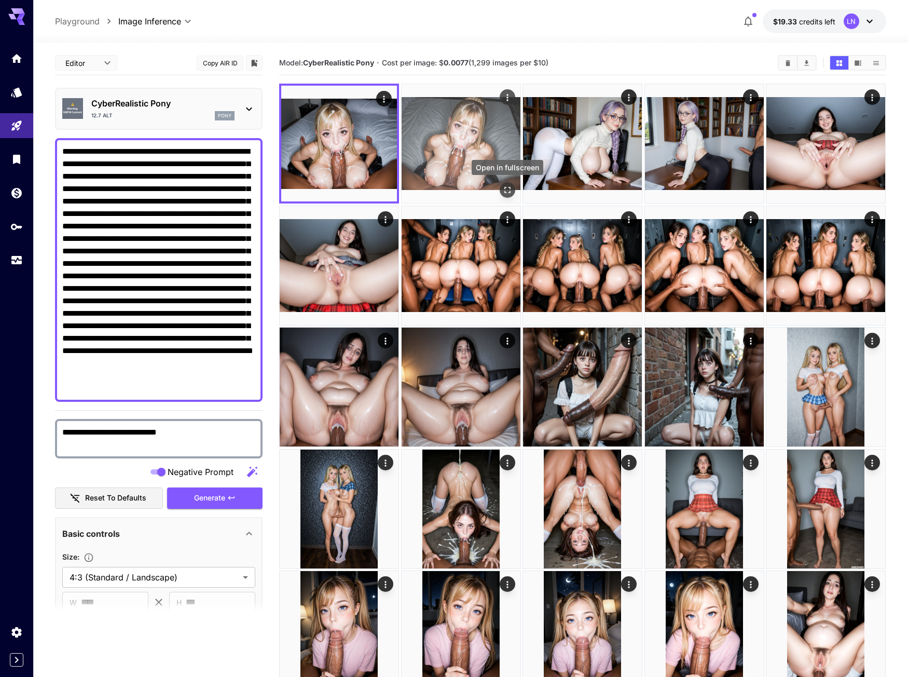
click at [504, 189] on icon "Open in fullscreen" at bounding box center [507, 190] width 10 height 10
